Goal: Find specific page/section: Find specific page/section

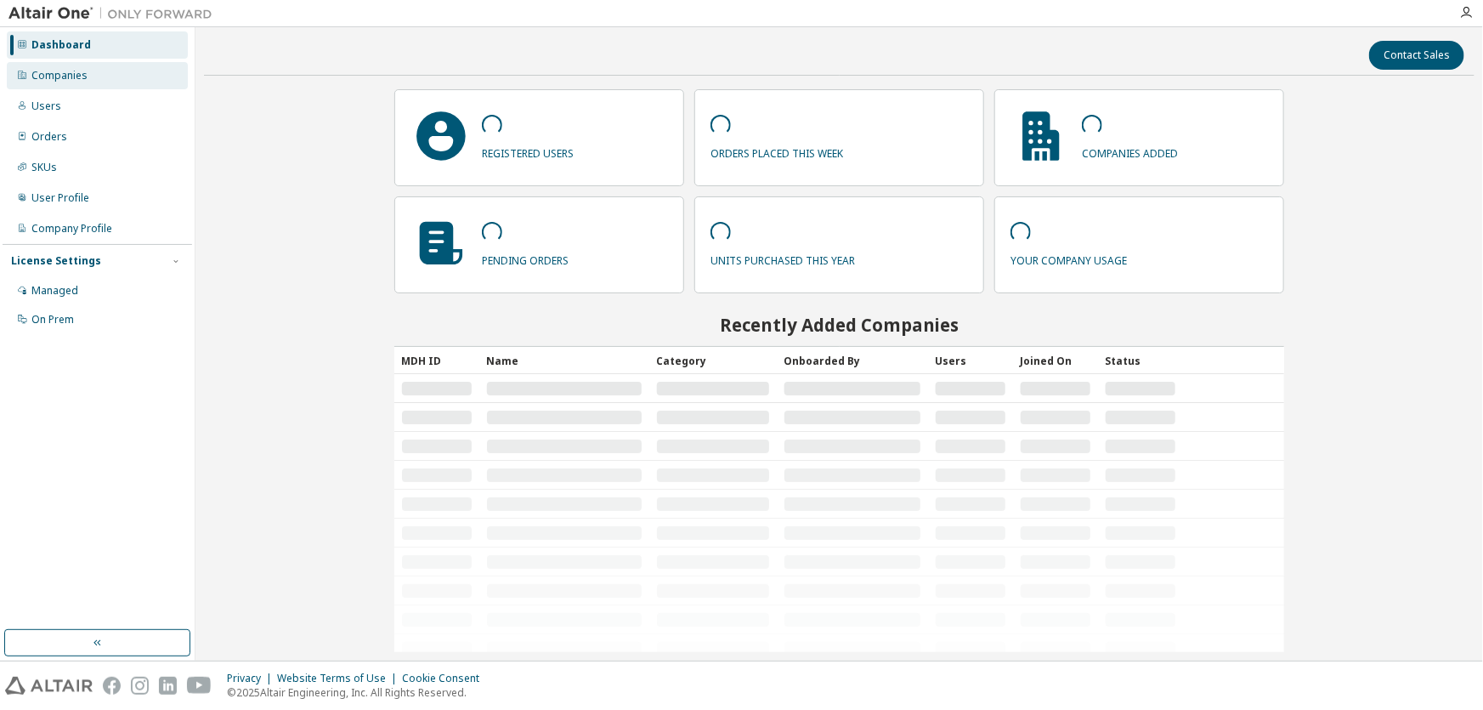
click at [44, 77] on div "Companies" at bounding box center [59, 76] width 56 height 14
